Goal: Transaction & Acquisition: Purchase product/service

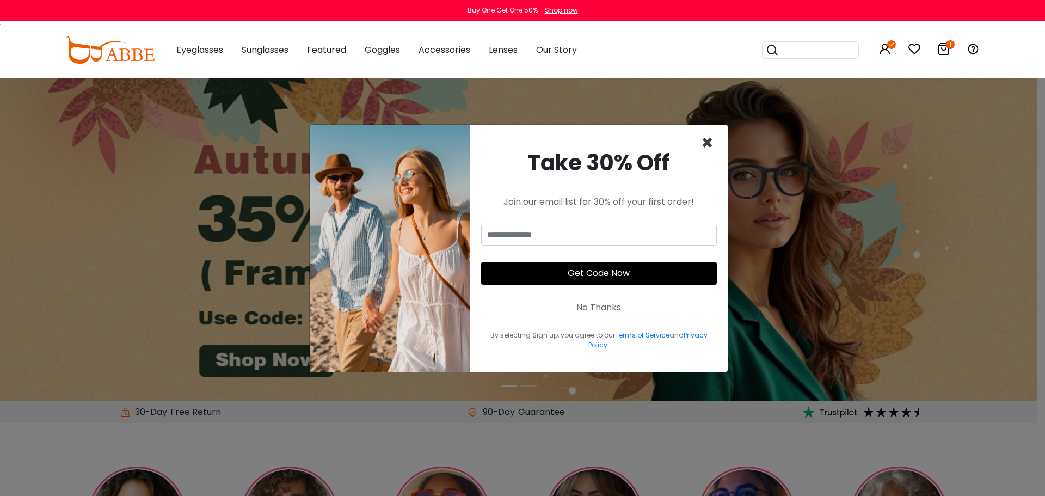
click at [710, 133] on span "×" at bounding box center [707, 143] width 13 height 28
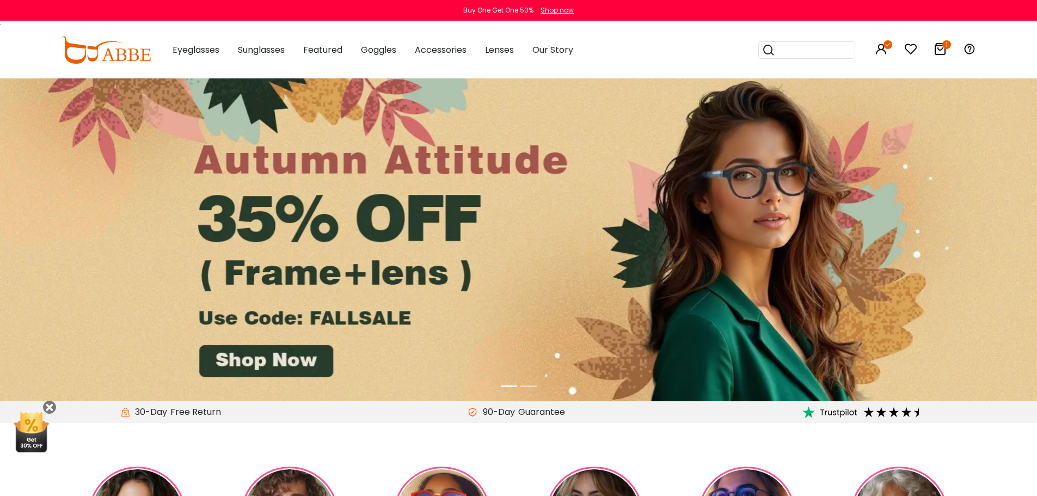
click at [936, 50] on icon at bounding box center [939, 48] width 13 height 13
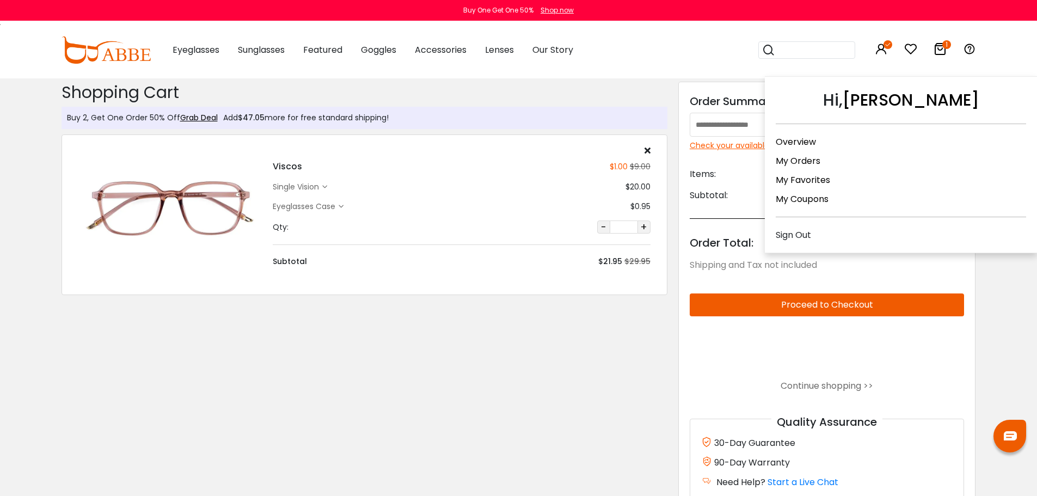
click at [882, 44] on icon at bounding box center [880, 48] width 13 height 13
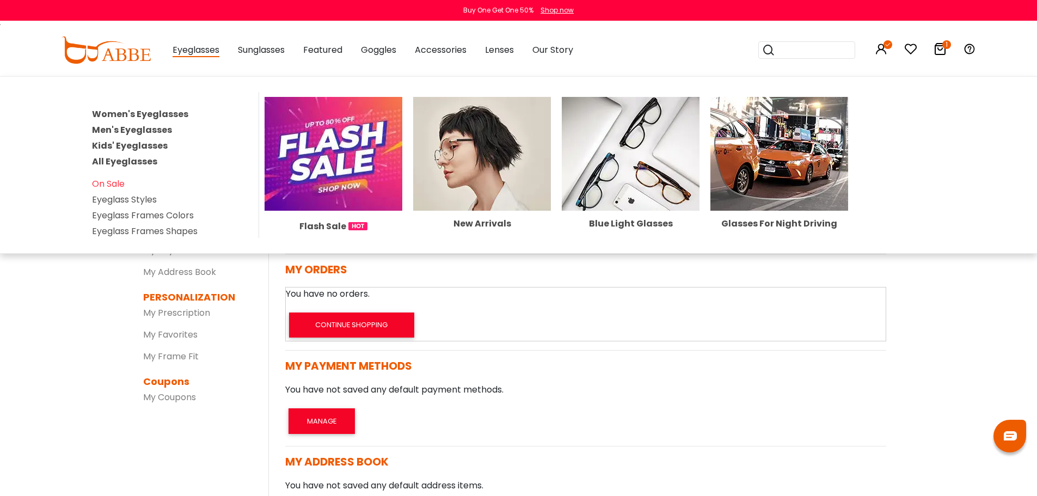
click at [177, 120] on link "Women's Eyeglasses" at bounding box center [140, 114] width 96 height 13
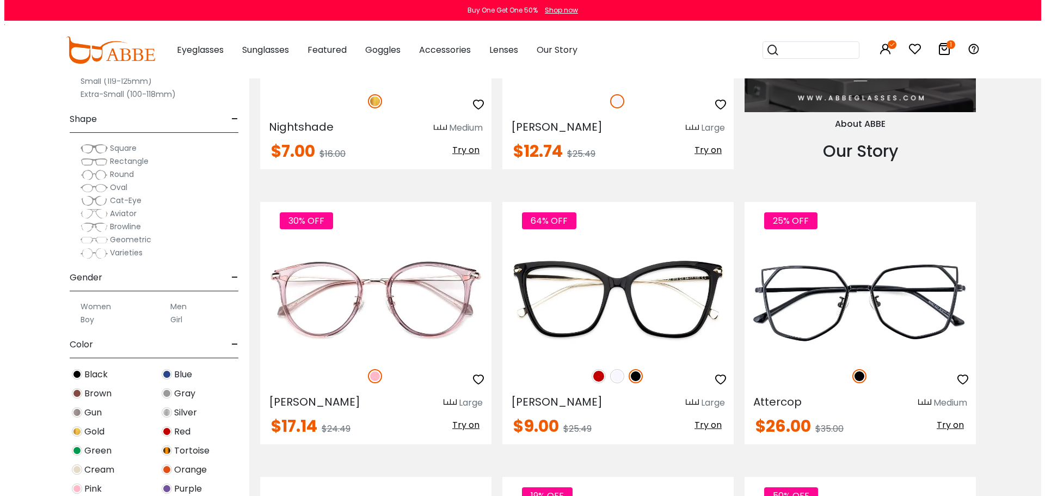
scroll to position [1251, 0]
